Goal: Navigation & Orientation: Find specific page/section

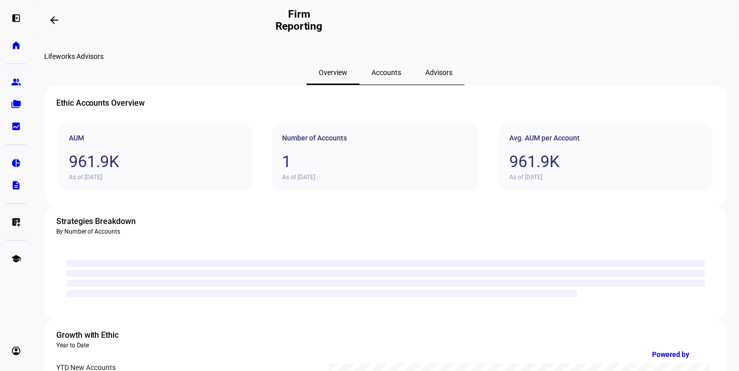
click at [287, 171] on div "1" at bounding box center [376, 161] width 188 height 19
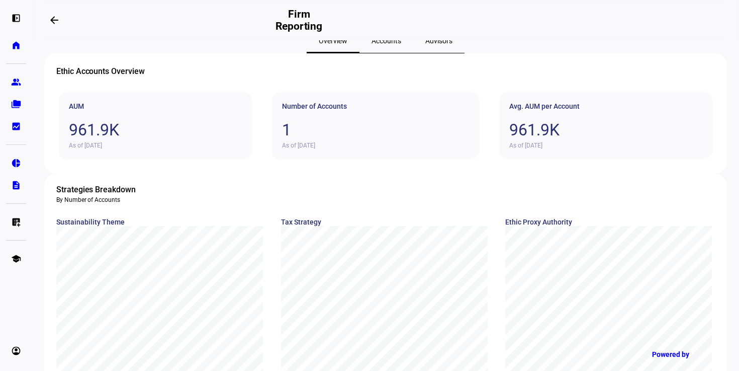
scroll to position [33, 0]
click at [387, 52] on span "Accounts" at bounding box center [387, 40] width 30 height 24
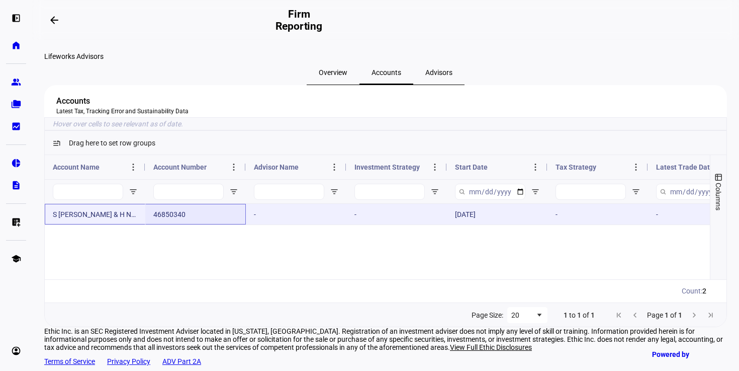
drag, startPoint x: 143, startPoint y: 252, endPoint x: 171, endPoint y: 253, distance: 28.2
click at [171, 225] on div "S [PERSON_NAME] & H Nambiraghavan 46850340 - - [DATE] - - $961,862" at bounding box center [749, 214] width 1408 height 21
click at [171, 224] on div "46850340" at bounding box center [195, 214] width 101 height 21
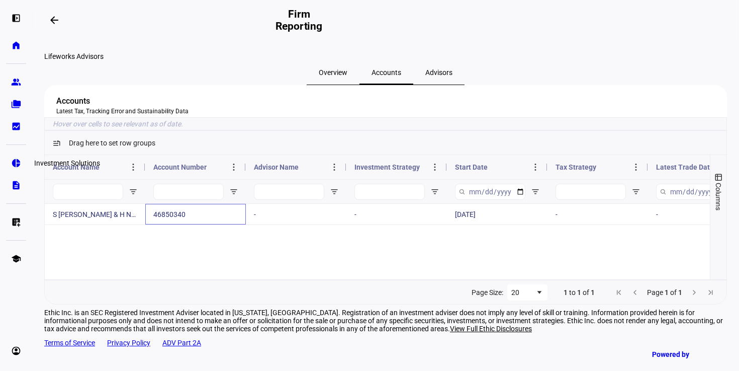
click at [11, 160] on eth-mat-symbol "pie_chart" at bounding box center [16, 163] width 10 height 10
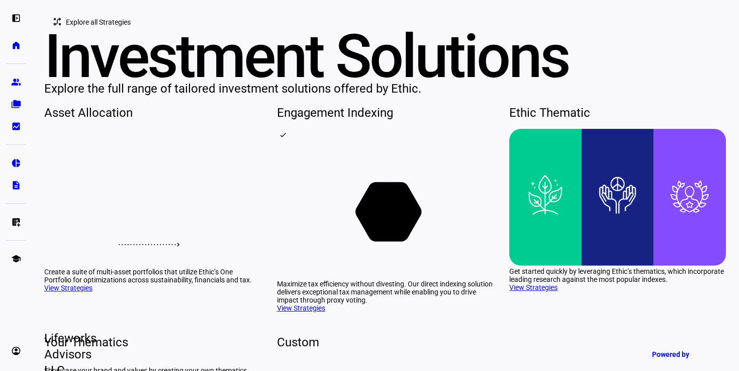
click at [10, 106] on link "folder_copy Households" at bounding box center [16, 104] width 20 height 20
click at [22, 41] on link "home Home" at bounding box center [16, 45] width 20 height 20
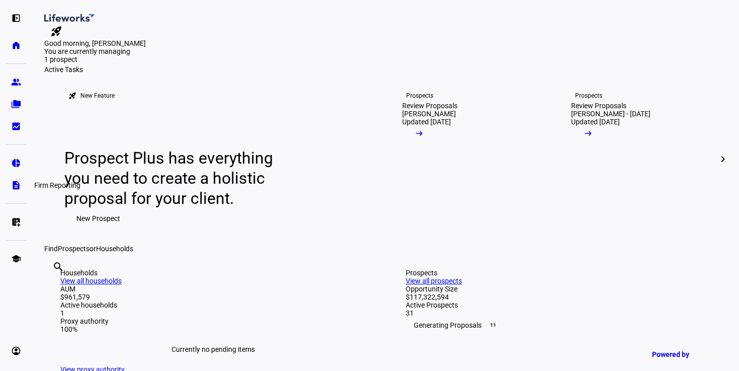
click at [15, 158] on eth-mat-symbol "pie_chart" at bounding box center [16, 163] width 10 height 10
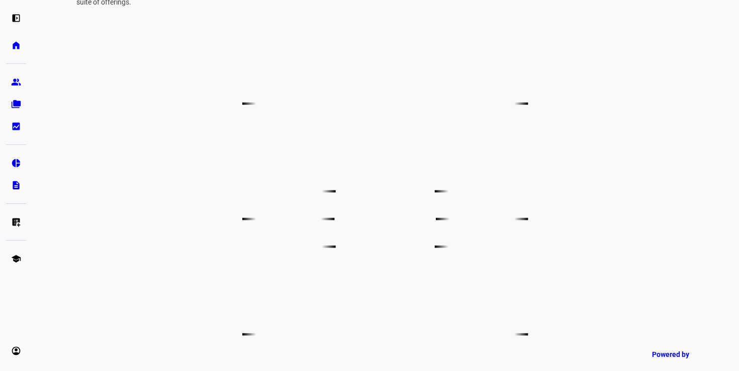
scroll to position [562, 0]
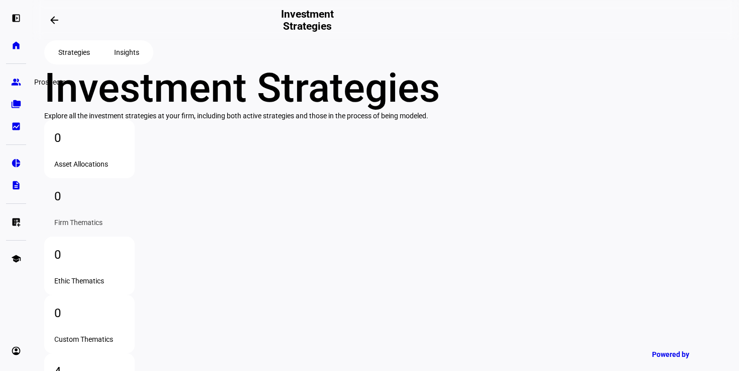
click at [9, 86] on link "group Prospects" at bounding box center [16, 82] width 20 height 20
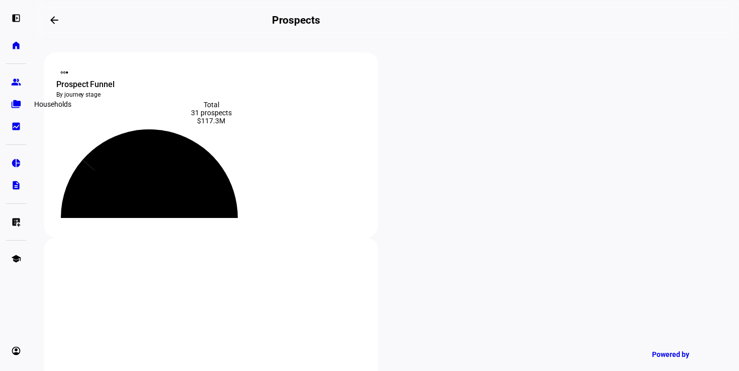
click at [17, 108] on eth-mat-symbol "folder_copy" at bounding box center [16, 104] width 10 height 10
